Goal: Check status: Check status

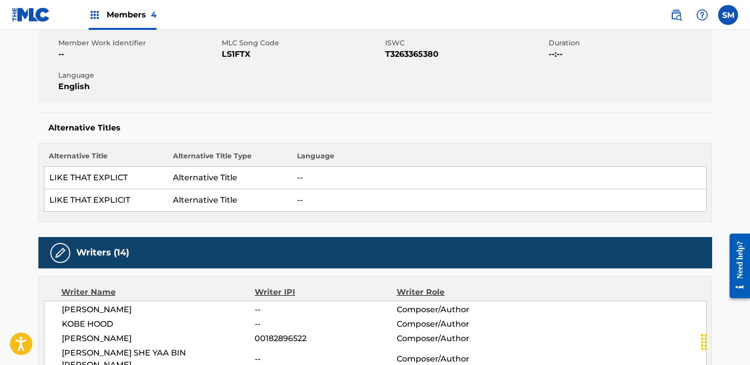
scroll to position [64, 0]
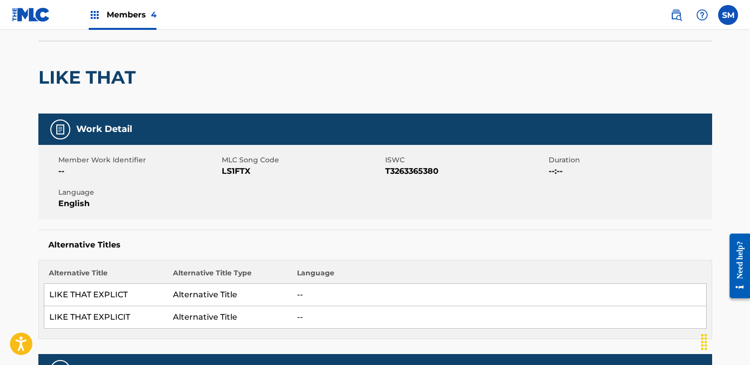
click at [131, 13] on span "Members 4" at bounding box center [132, 14] width 50 height 11
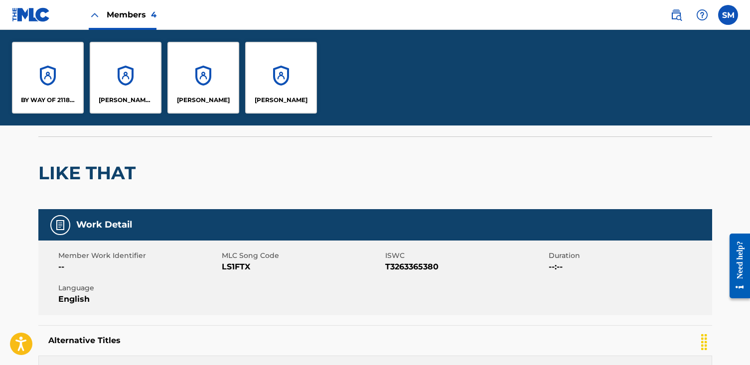
click at [287, 98] on p "[PERSON_NAME]" at bounding box center [281, 100] width 53 height 9
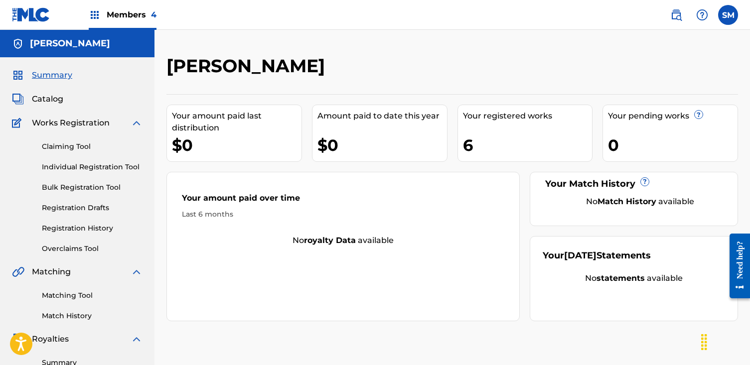
click at [90, 230] on link "Registration History" at bounding box center [92, 228] width 101 height 10
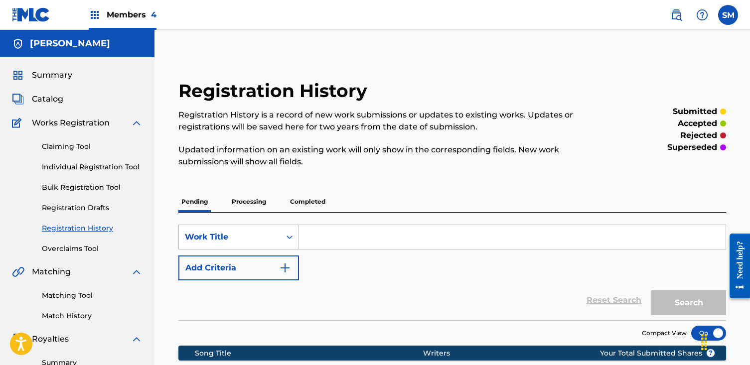
click at [306, 198] on p "Completed" at bounding box center [307, 201] width 41 height 21
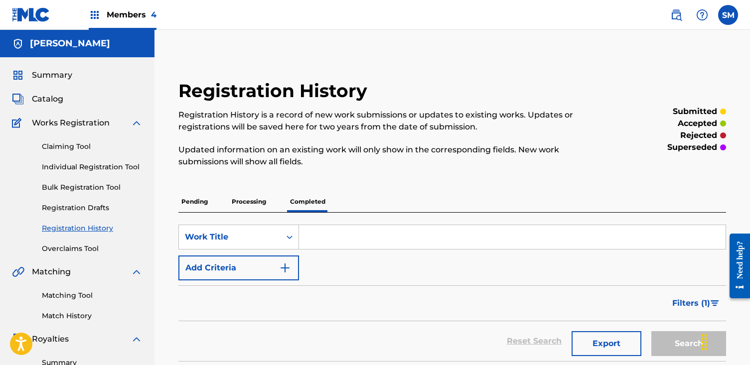
click at [122, 15] on span "Members 4" at bounding box center [132, 14] width 50 height 11
